Goal: Check status

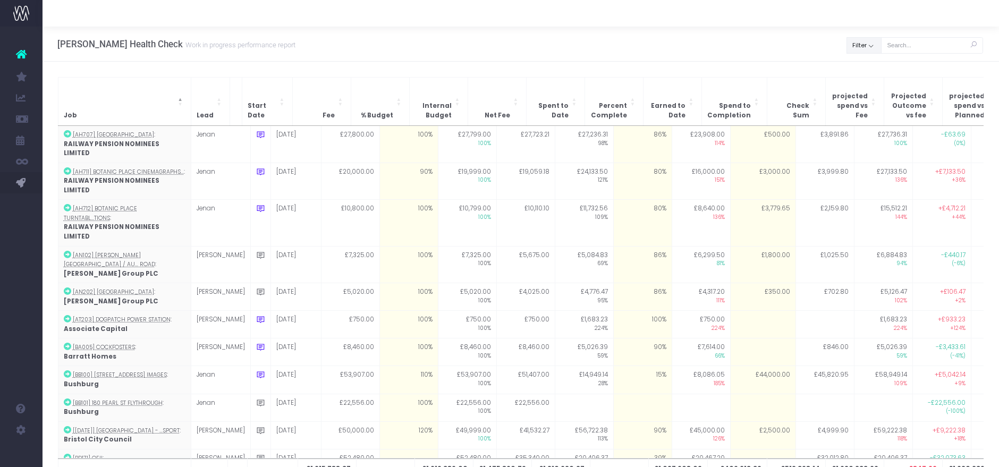
click at [864, 49] on button "Filter" at bounding box center [863, 45] width 35 height 16
click at [864, 64] on span at bounding box center [862, 69] width 10 height 10
click at [873, 64] on input "All" at bounding box center [876, 67] width 7 height 7
checkbox input "false"
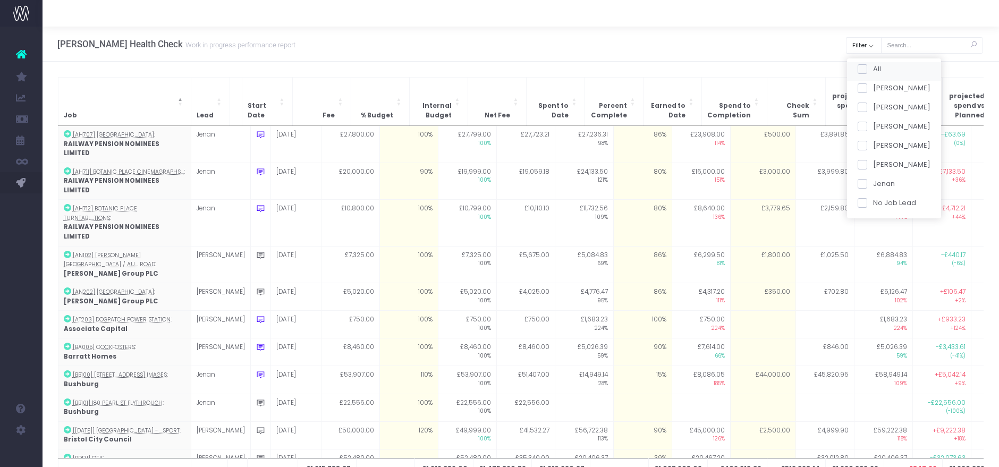
checkbox input "false"
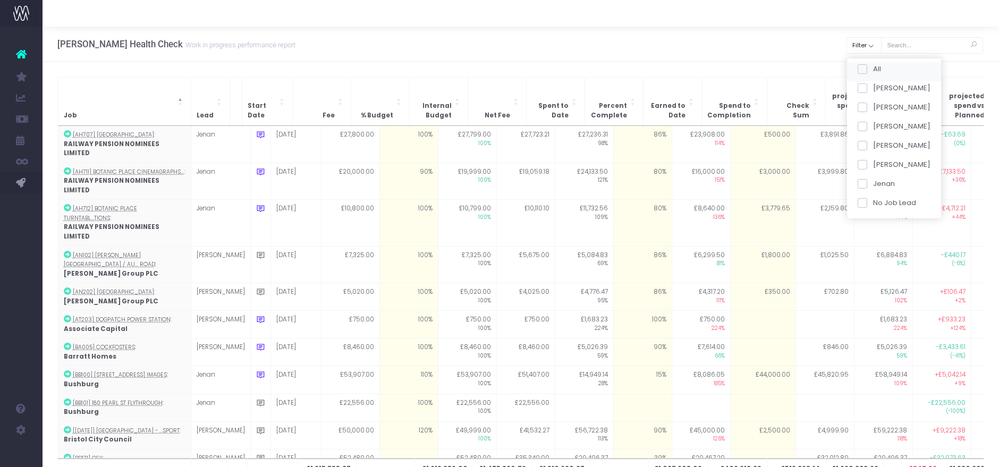
checkbox input "false"
click at [864, 118] on div "[PERSON_NAME]" at bounding box center [894, 109] width 94 height 19
click at [865, 122] on span at bounding box center [862, 127] width 10 height 10
click at [873, 122] on input "[PERSON_NAME]" at bounding box center [876, 124] width 7 height 7
checkbox input "true"
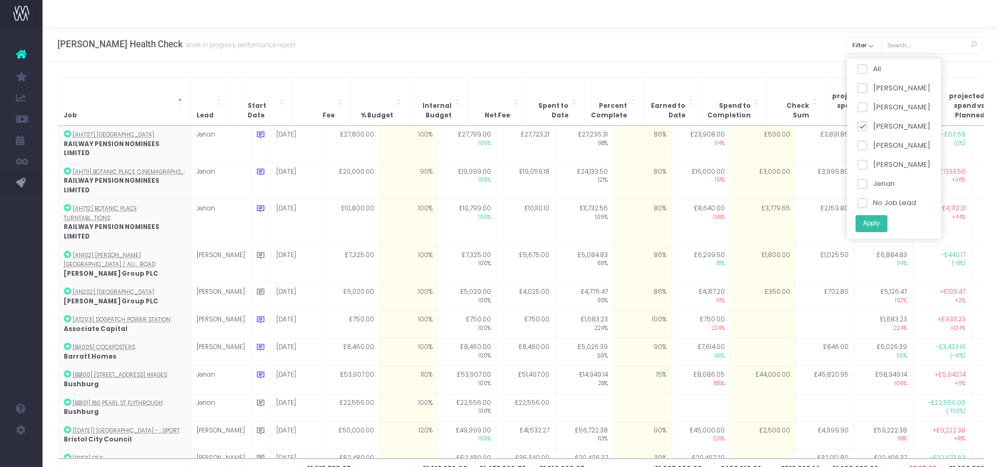
click at [873, 220] on button "Apply" at bounding box center [871, 224] width 32 height 18
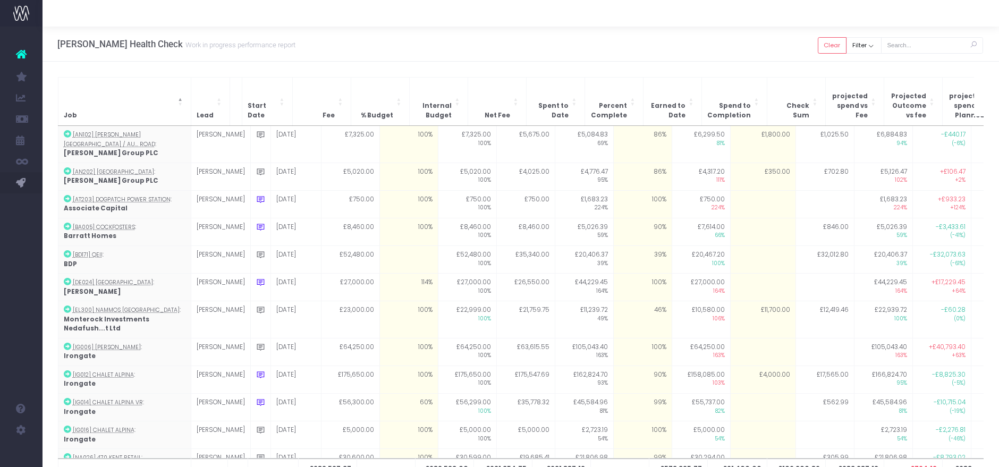
click at [693, 54] on div "[PERSON_NAME] Health Check Work in progress performance report Clear Filter All…" at bounding box center [521, 44] width 956 height 35
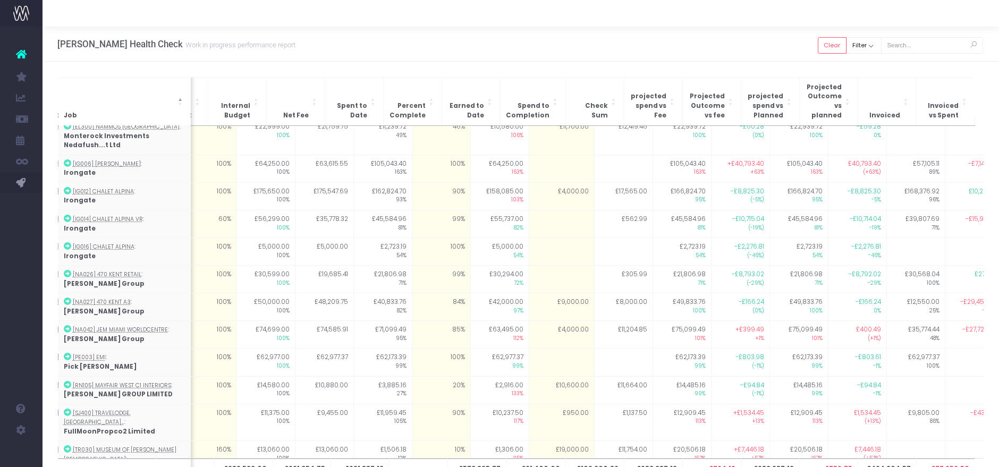
scroll to position [0, 201]
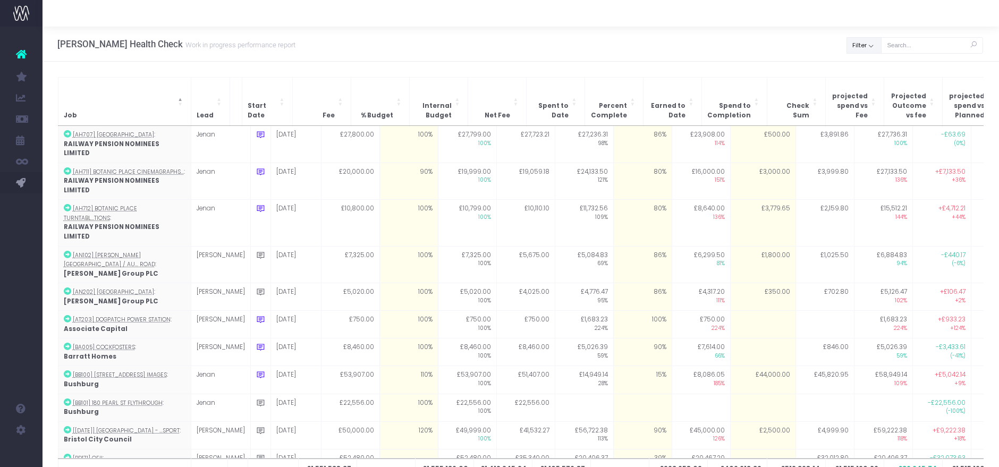
click at [863, 50] on button "Filter" at bounding box center [863, 45] width 35 height 16
click at [860, 65] on span at bounding box center [862, 69] width 10 height 10
click at [873, 65] on input "All" at bounding box center [876, 67] width 7 height 7
checkbox input "false"
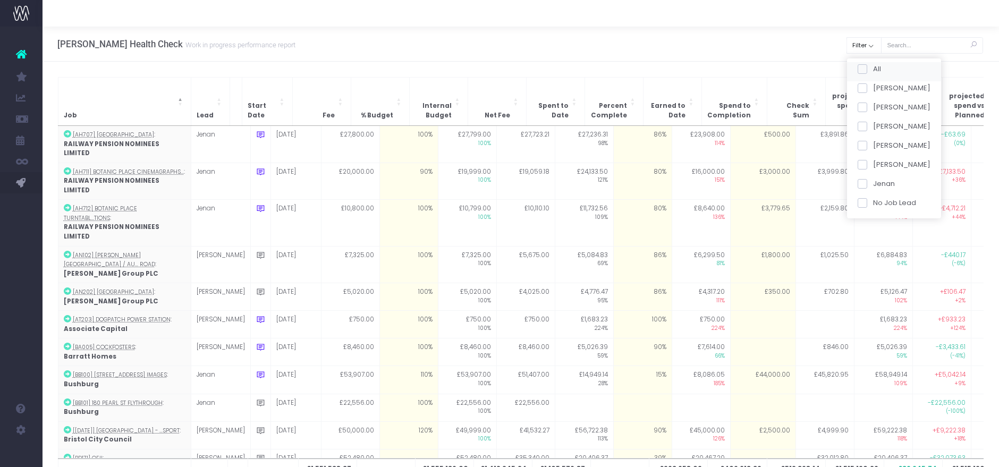
checkbox input "false"
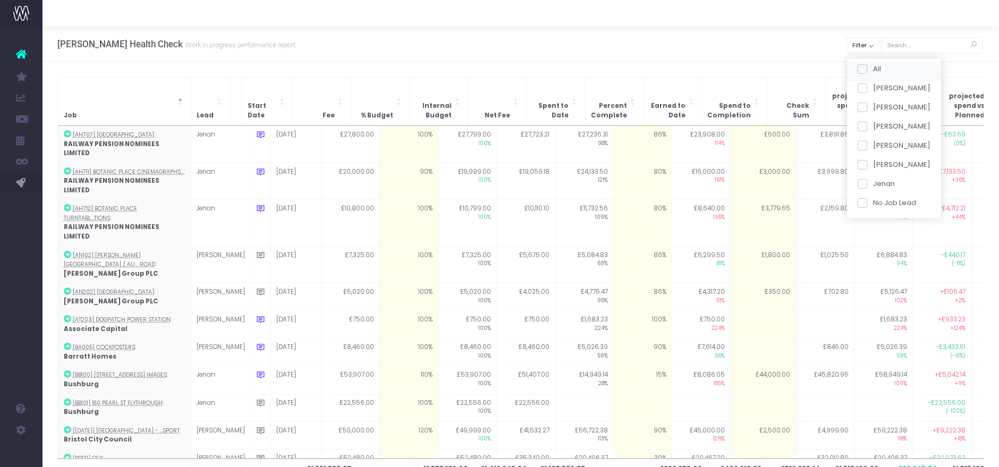
checkbox input "false"
click at [865, 128] on span at bounding box center [862, 127] width 10 height 10
click at [873, 128] on input "[PERSON_NAME]" at bounding box center [876, 124] width 7 height 7
checkbox input "true"
click at [869, 223] on button "Apply" at bounding box center [871, 224] width 32 height 18
